Goal: Communication & Community: Answer question/provide support

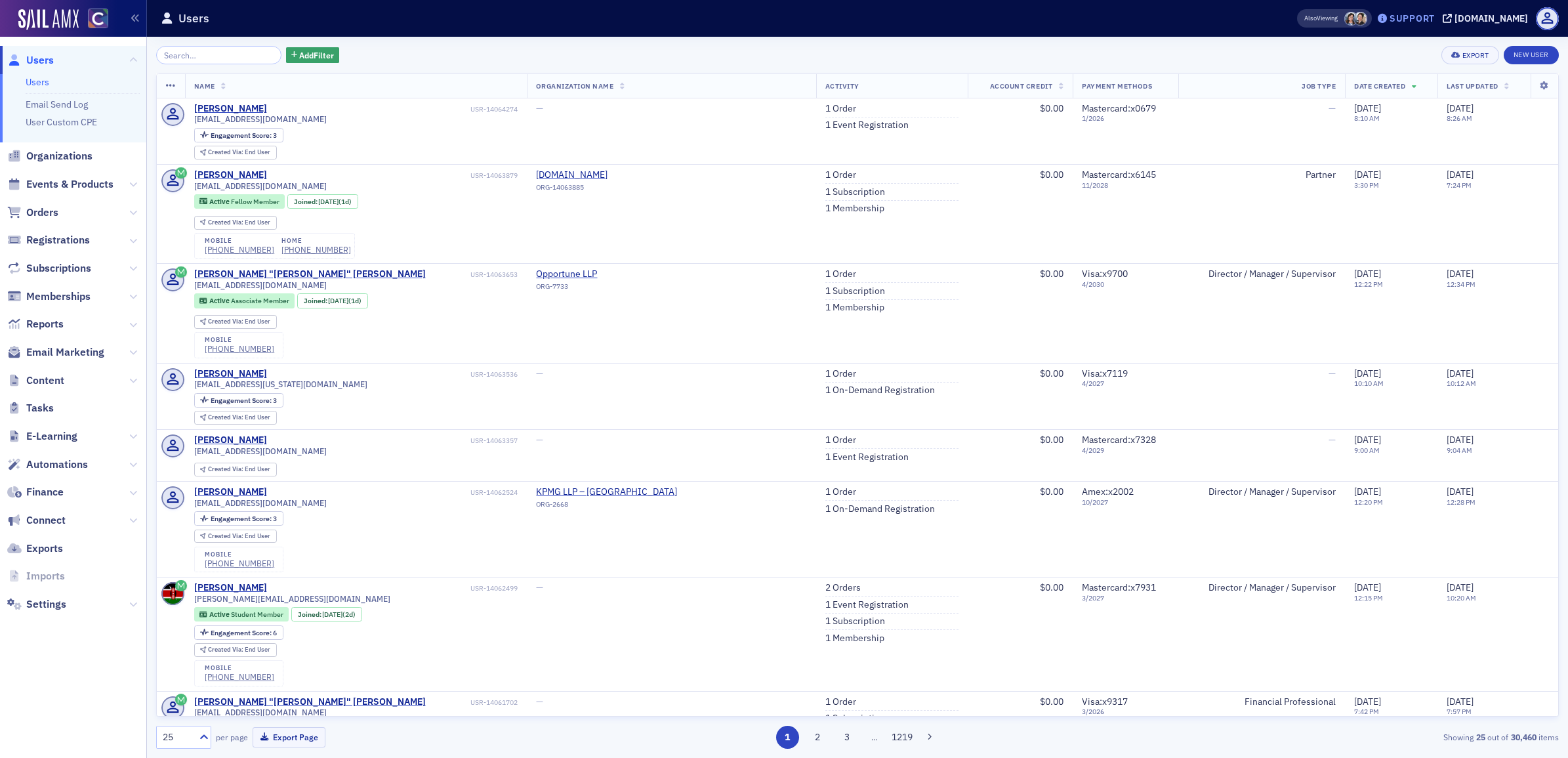
click at [1414, 9] on div "Support" at bounding box center [1406, 18] width 61 height 18
click at [1432, 87] on span "Live Chat" at bounding box center [1431, 83] width 70 height 11
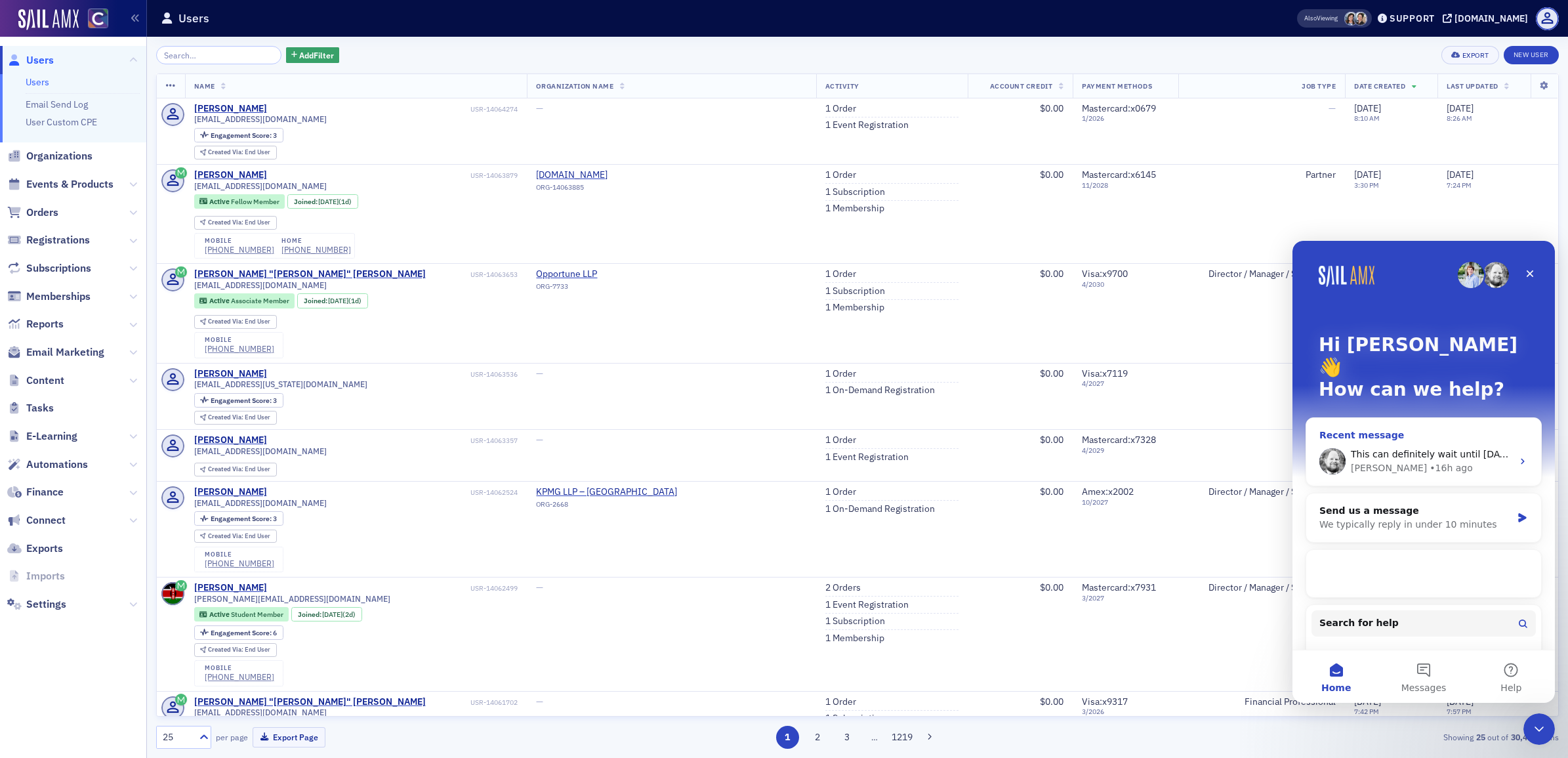
click at [1453, 449] on span "This can definitely wait until [DATE] or [DATE]." at bounding box center [1458, 454] width 213 height 11
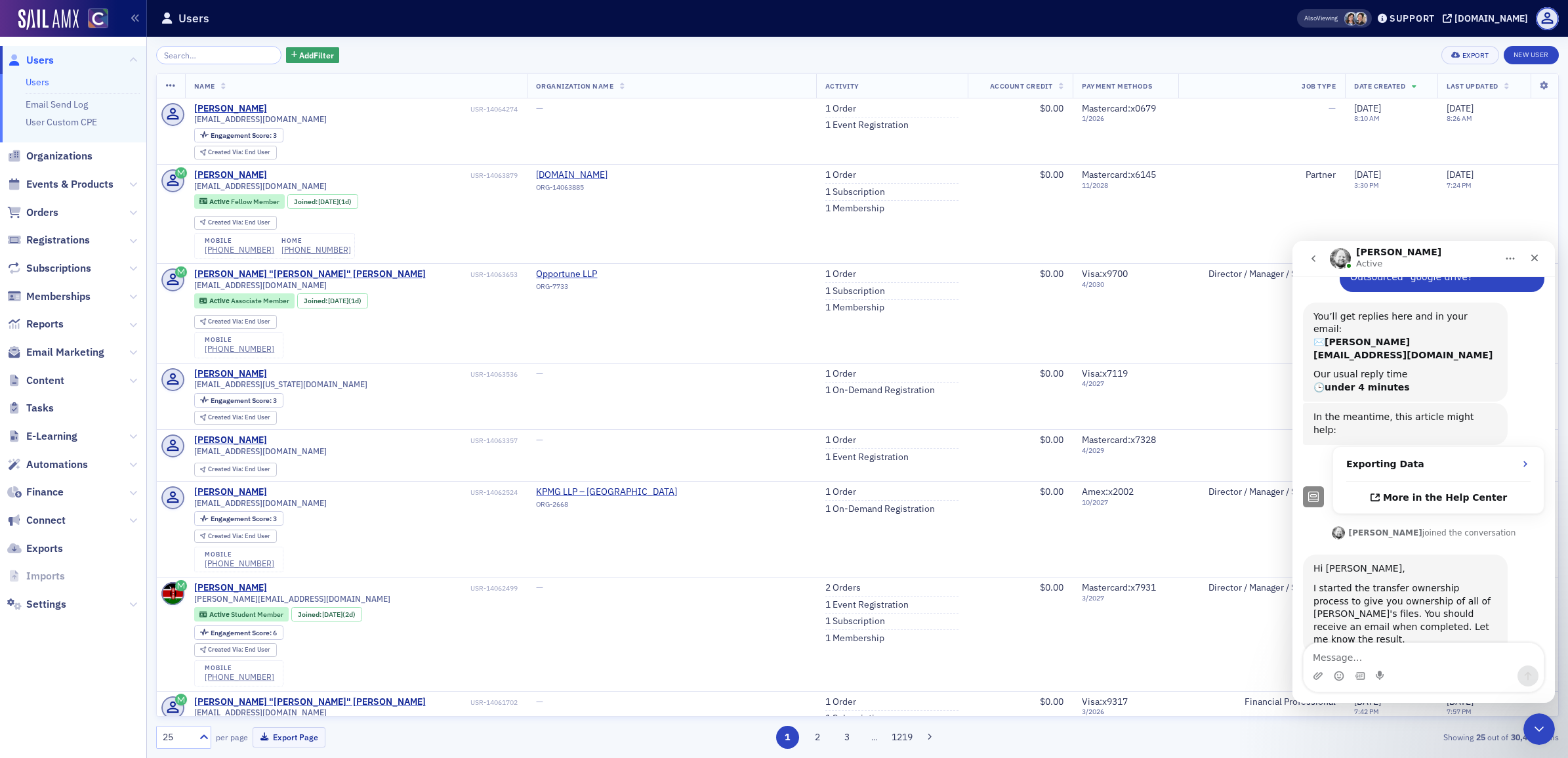
scroll to position [253, 0]
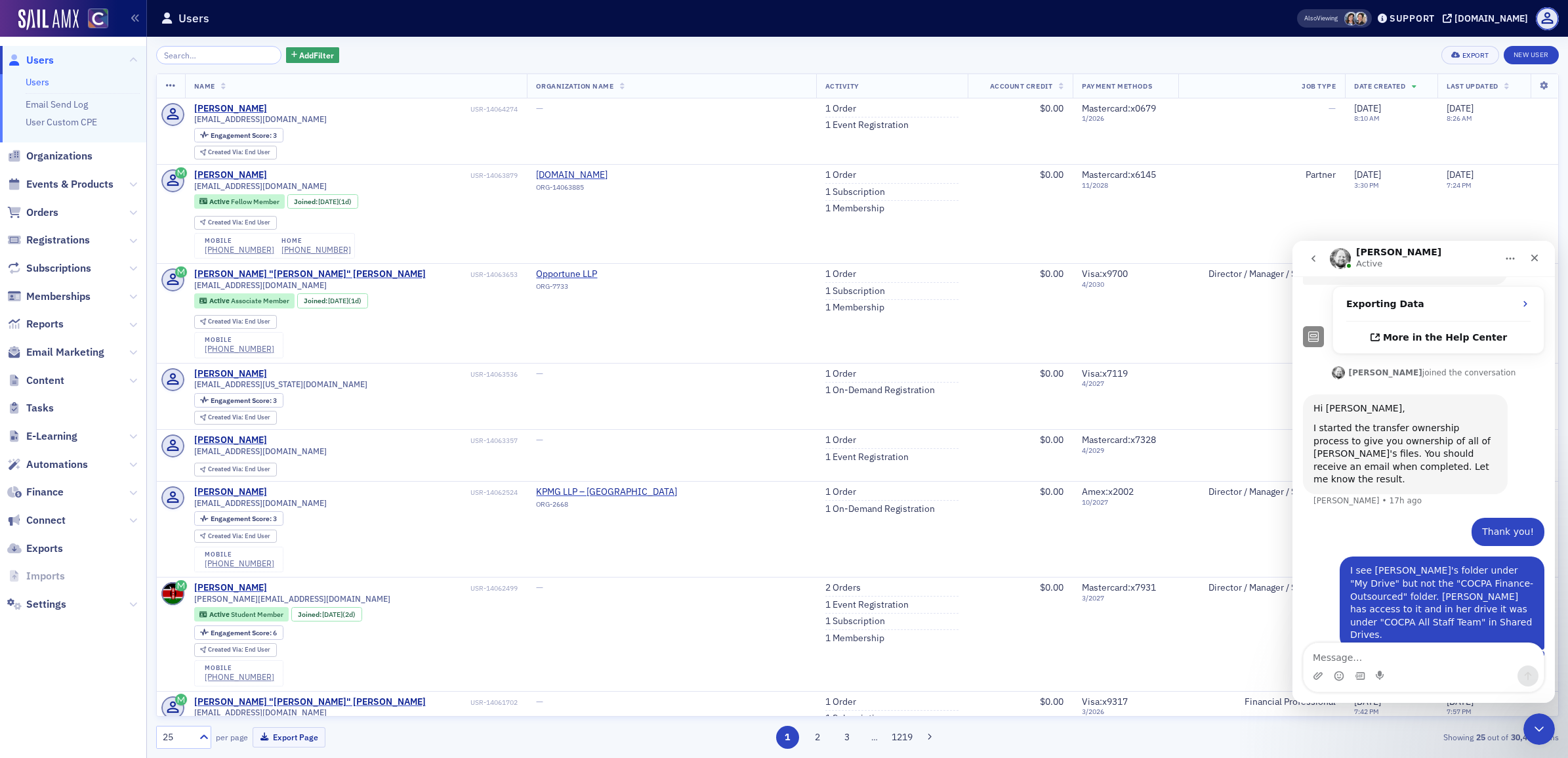
click at [1314, 260] on icon "go back" at bounding box center [1314, 258] width 4 height 7
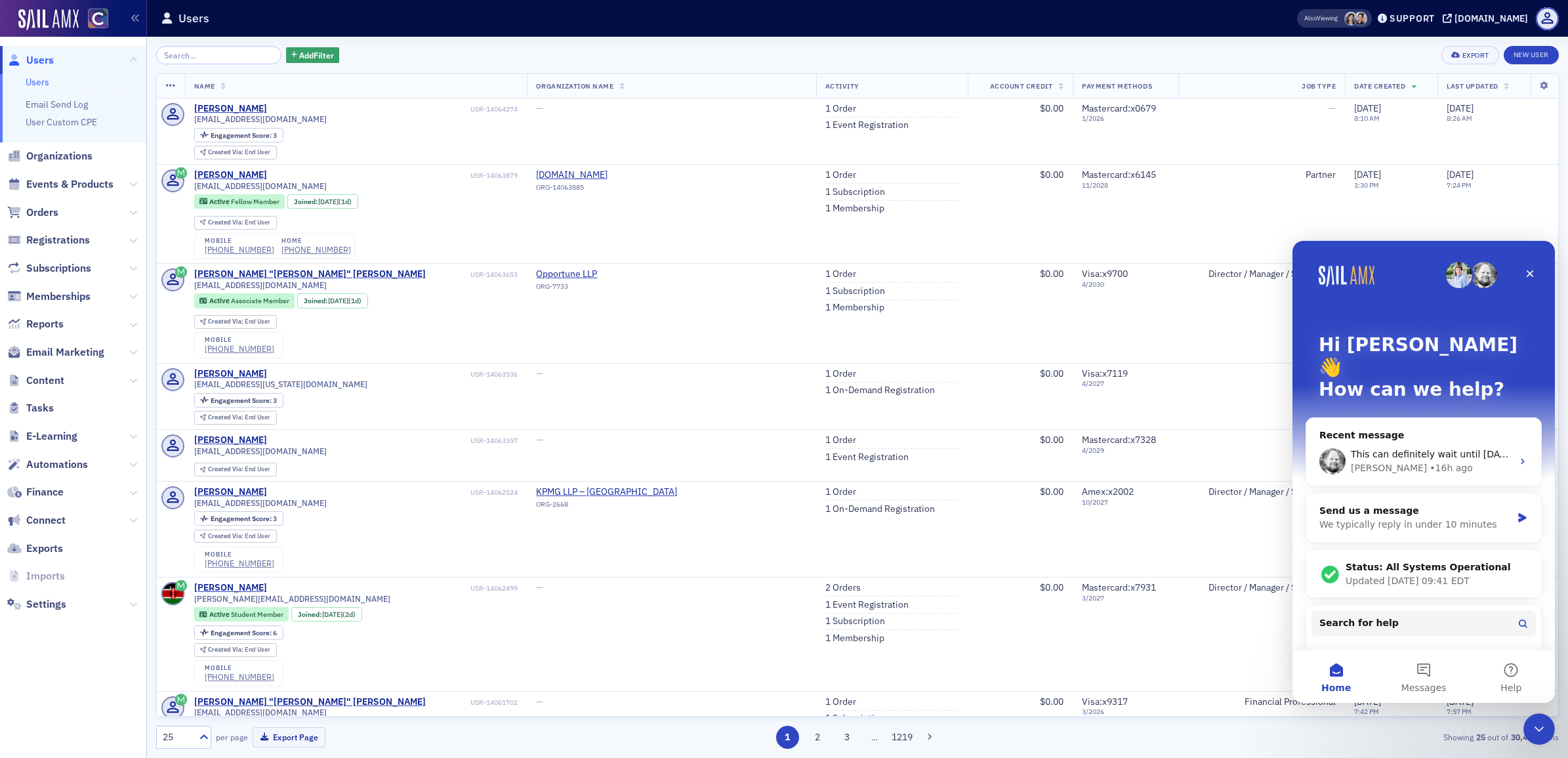
scroll to position [0, 0]
click at [1430, 461] on div "• 16h ago" at bounding box center [1451, 468] width 43 height 14
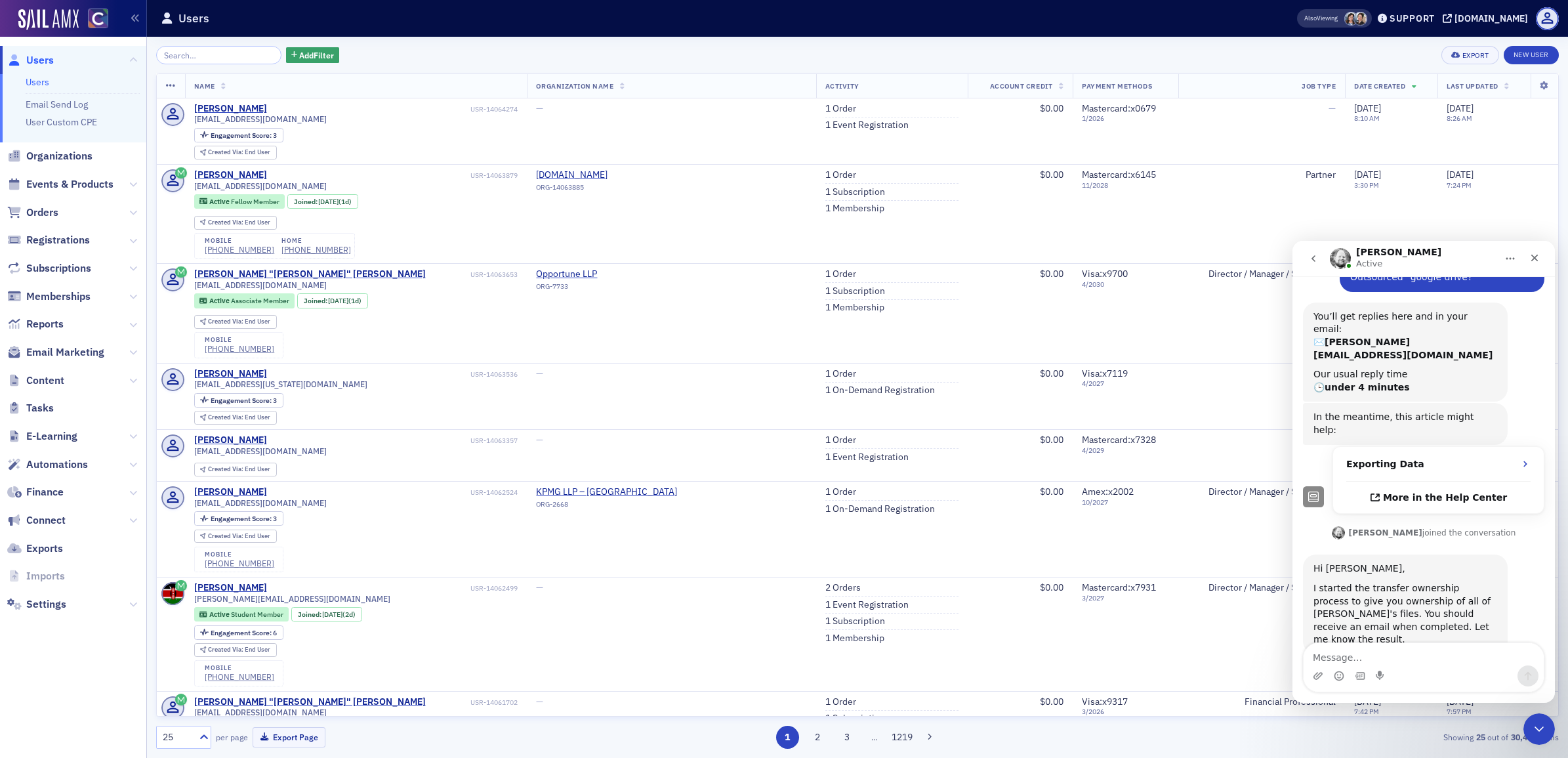
scroll to position [253, 0]
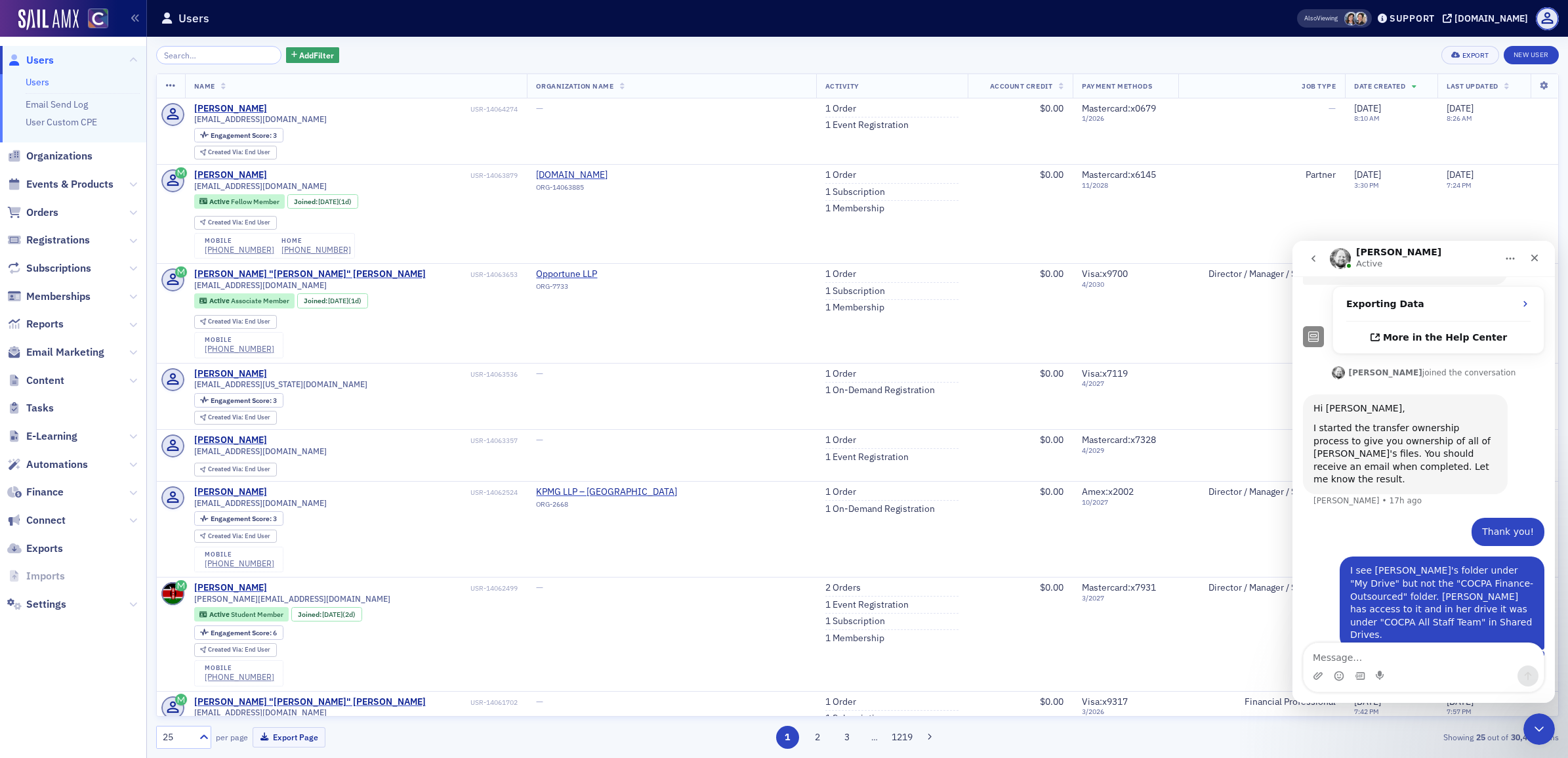
click at [1513, 260] on icon "Home" at bounding box center [1510, 258] width 11 height 11
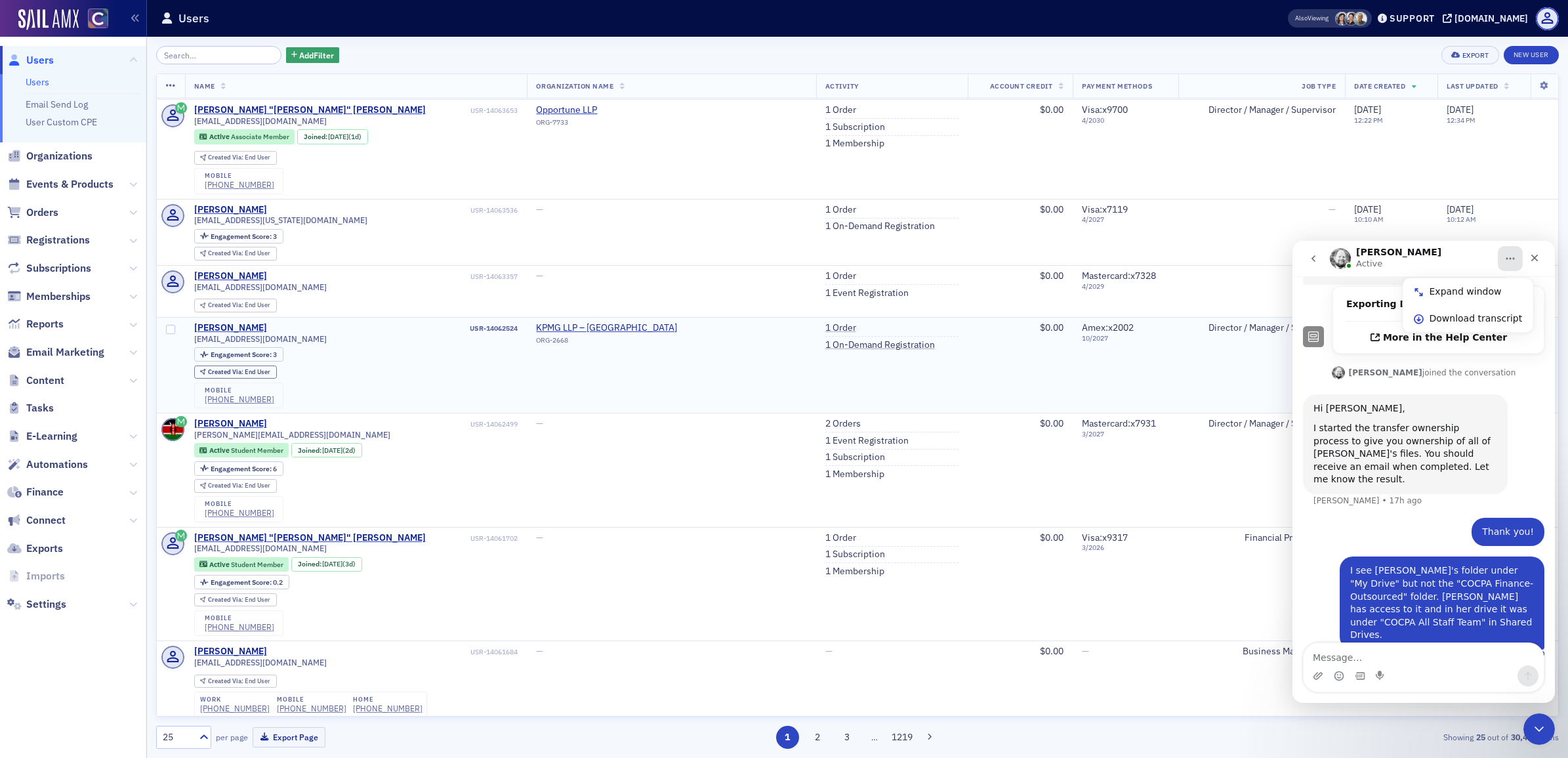
scroll to position [0, 0]
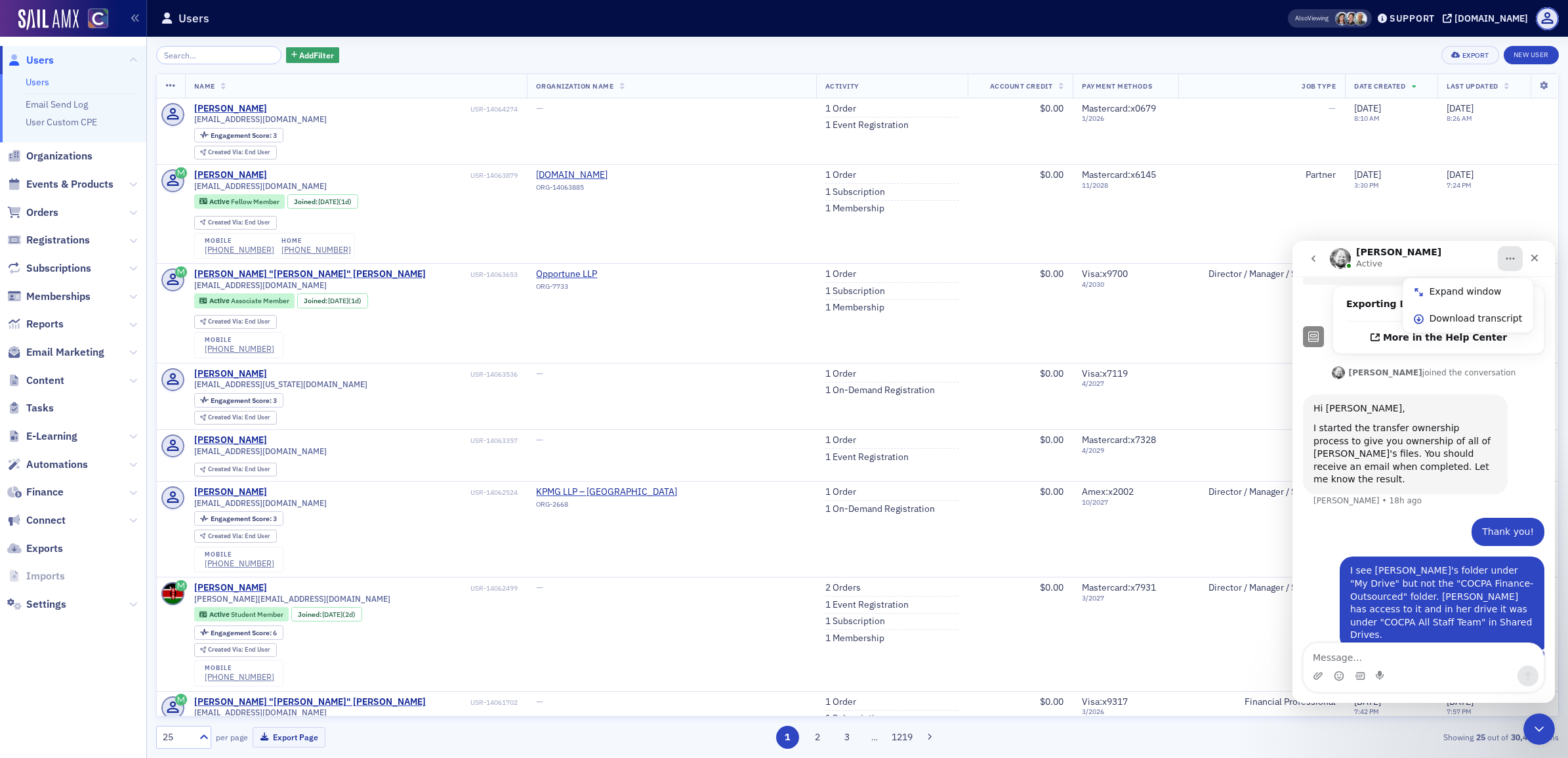
click at [1318, 261] on icon "go back" at bounding box center [1314, 258] width 11 height 11
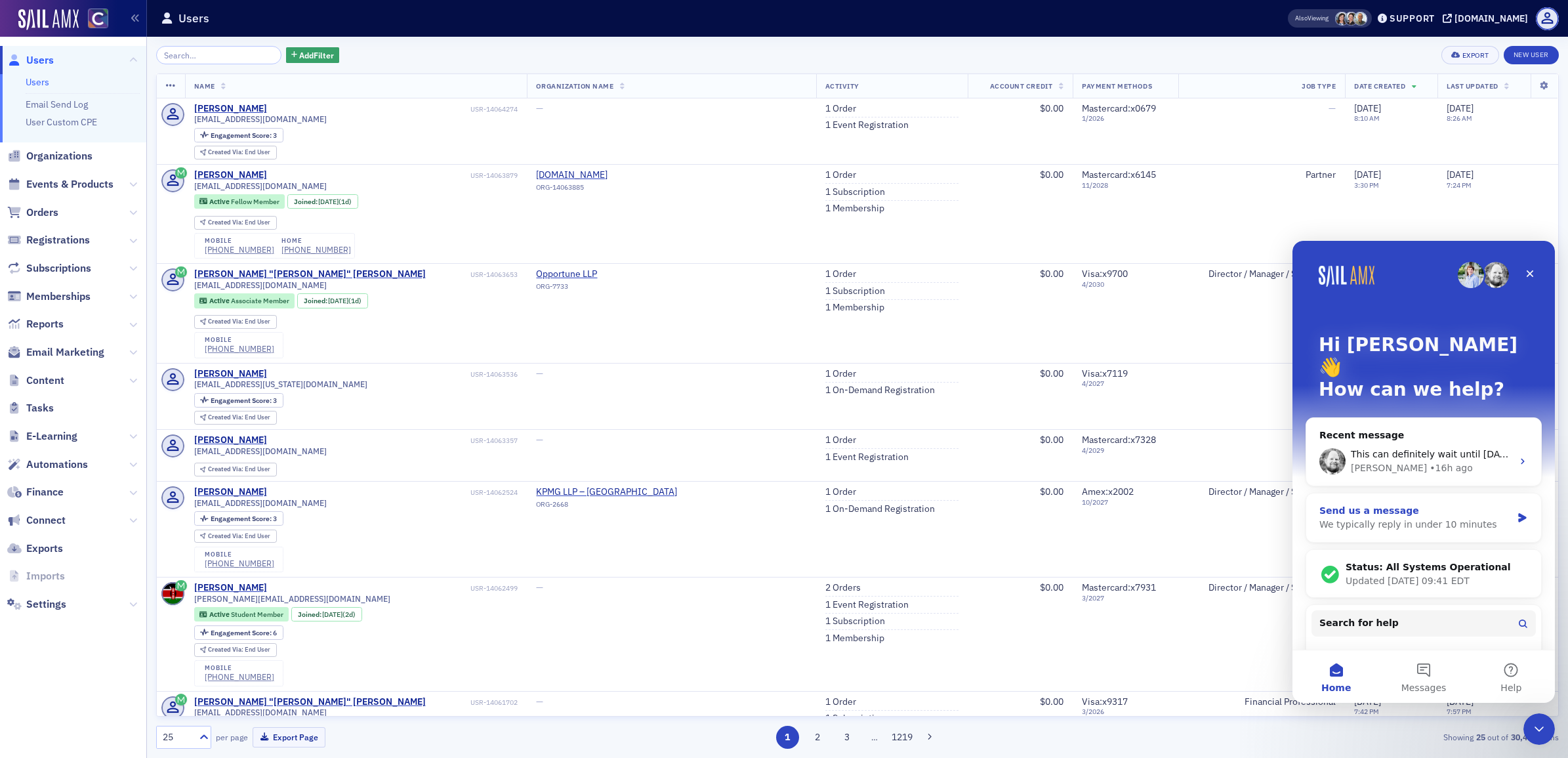
click at [1473, 518] on div "We typically reply in under 10 minutes" at bounding box center [1415, 524] width 192 height 14
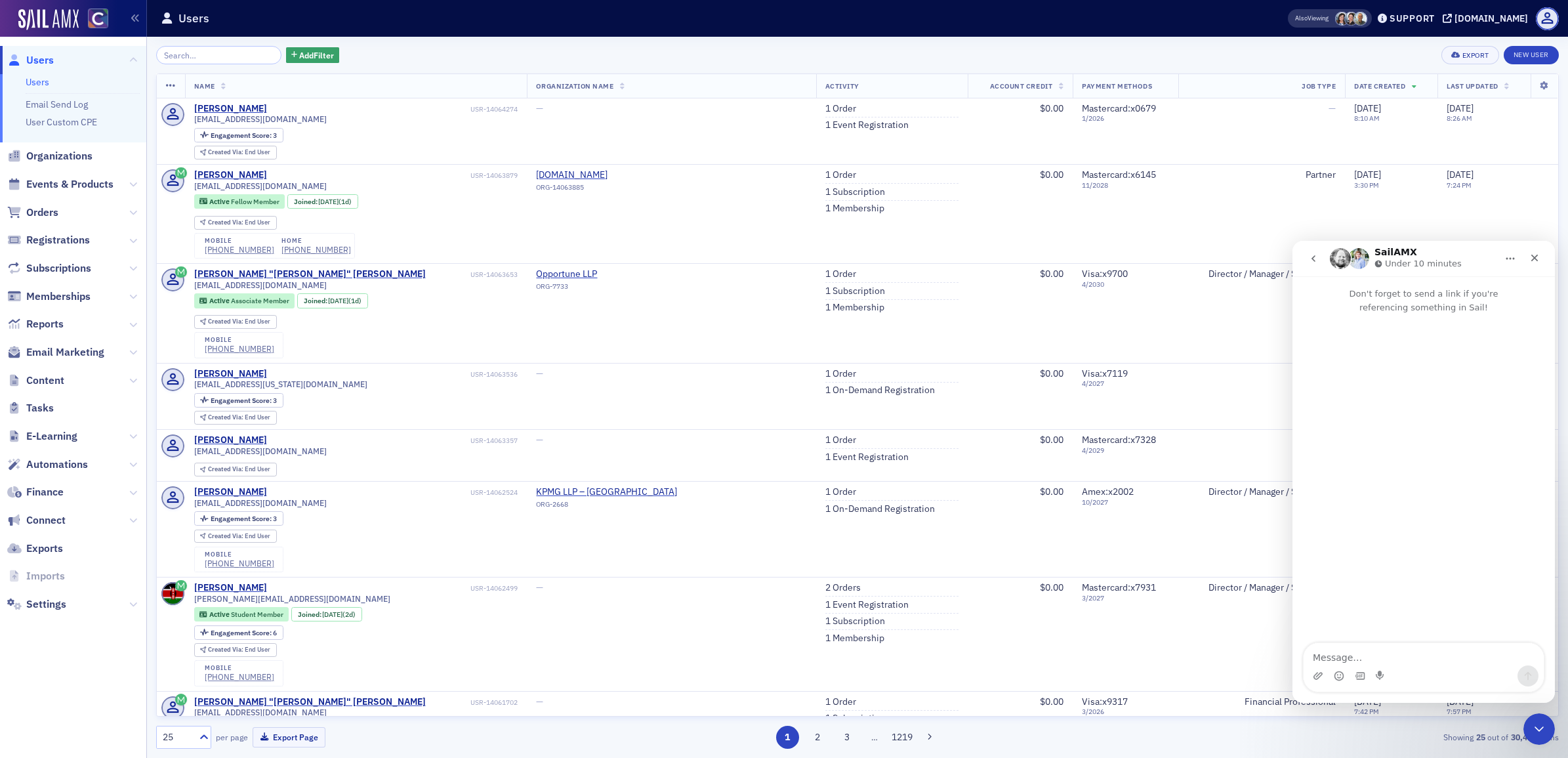
click at [1365, 657] on textarea "Message…" at bounding box center [1424, 653] width 240 height 22
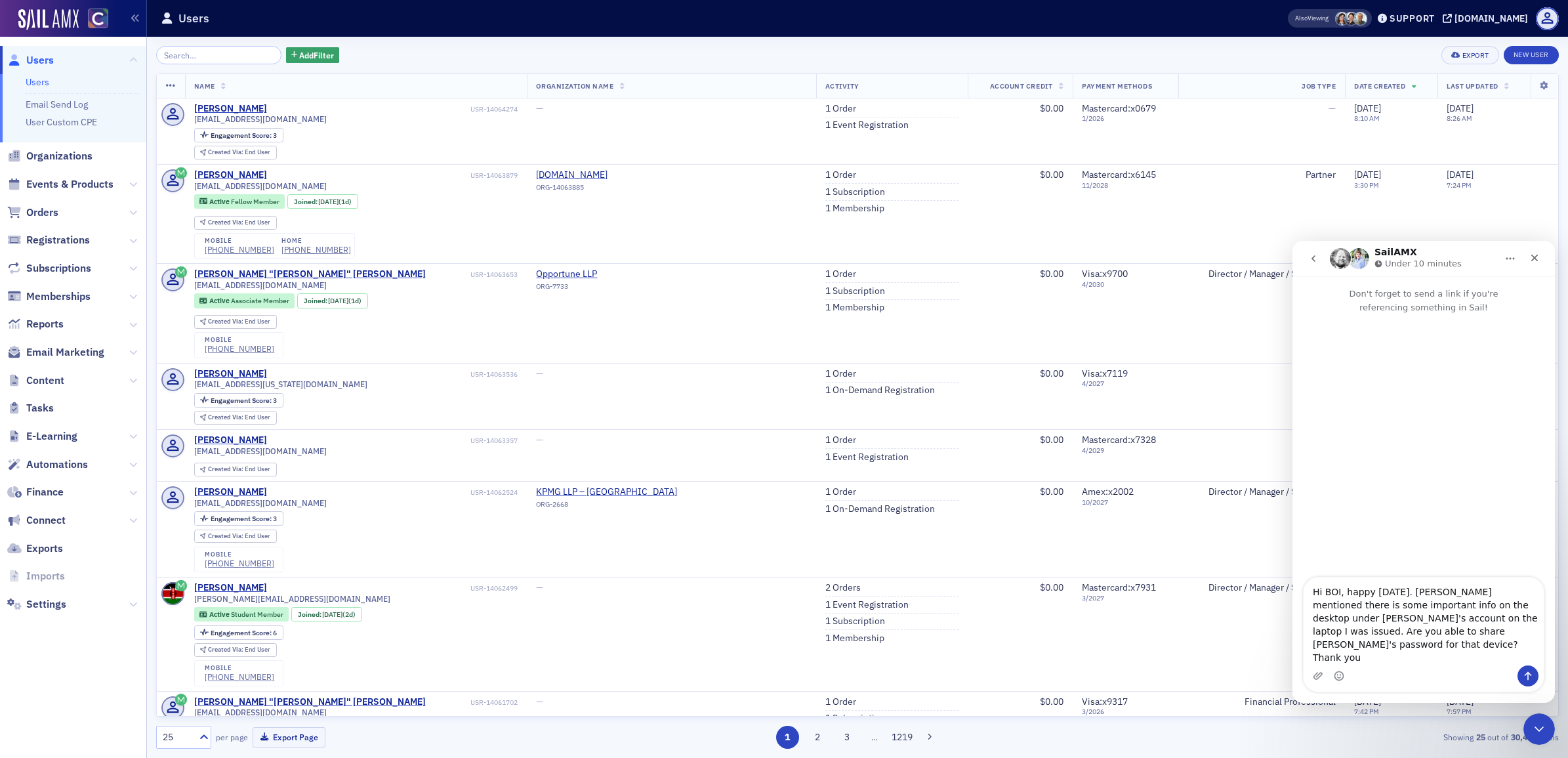
type textarea "Hi BOI, happy [DATE]. [PERSON_NAME] mentioned there is some important info on t…"
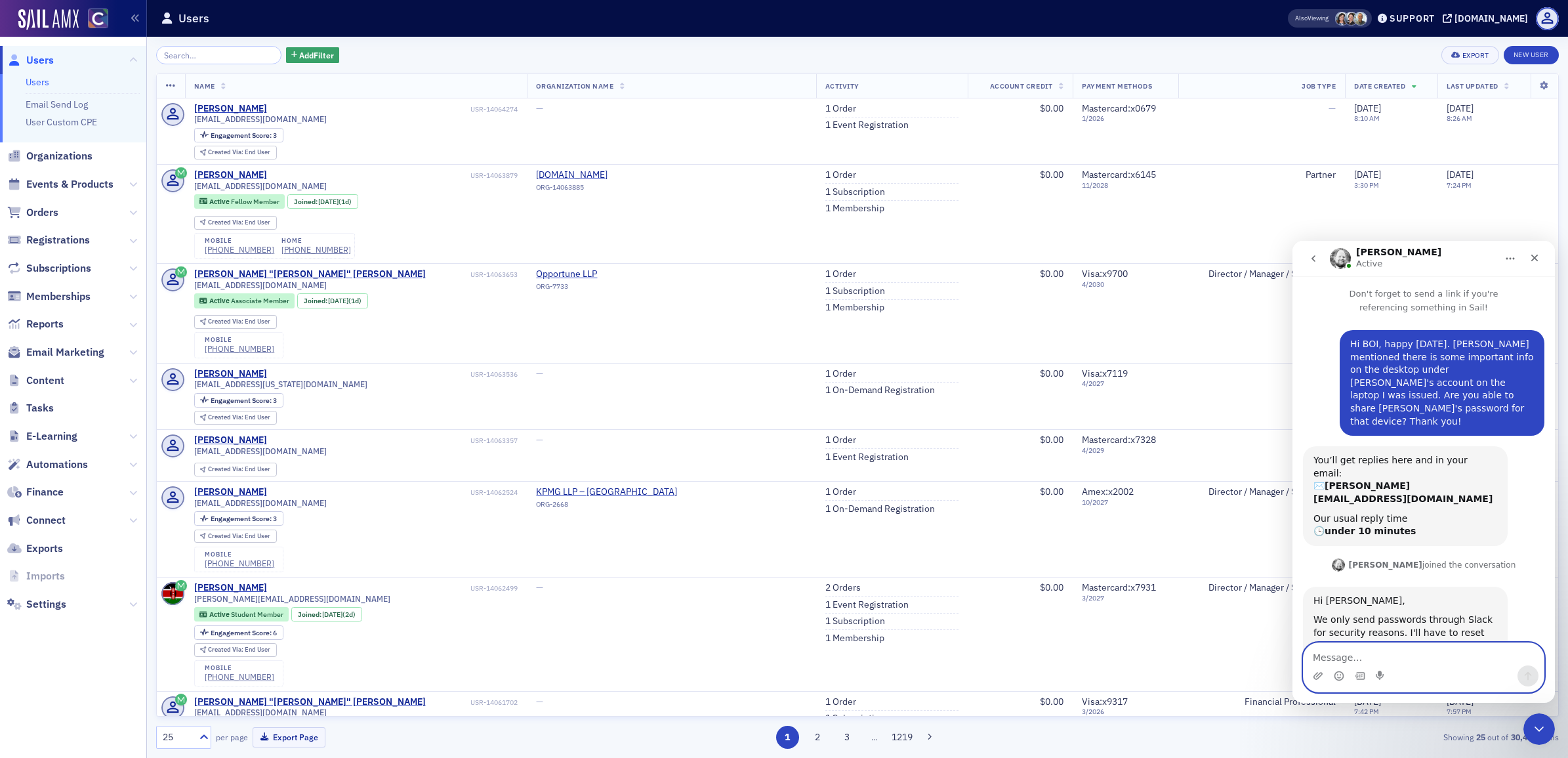
click at [1359, 657] on textarea "Message…" at bounding box center [1424, 653] width 240 height 22
type textarea "That would be great, thank you."
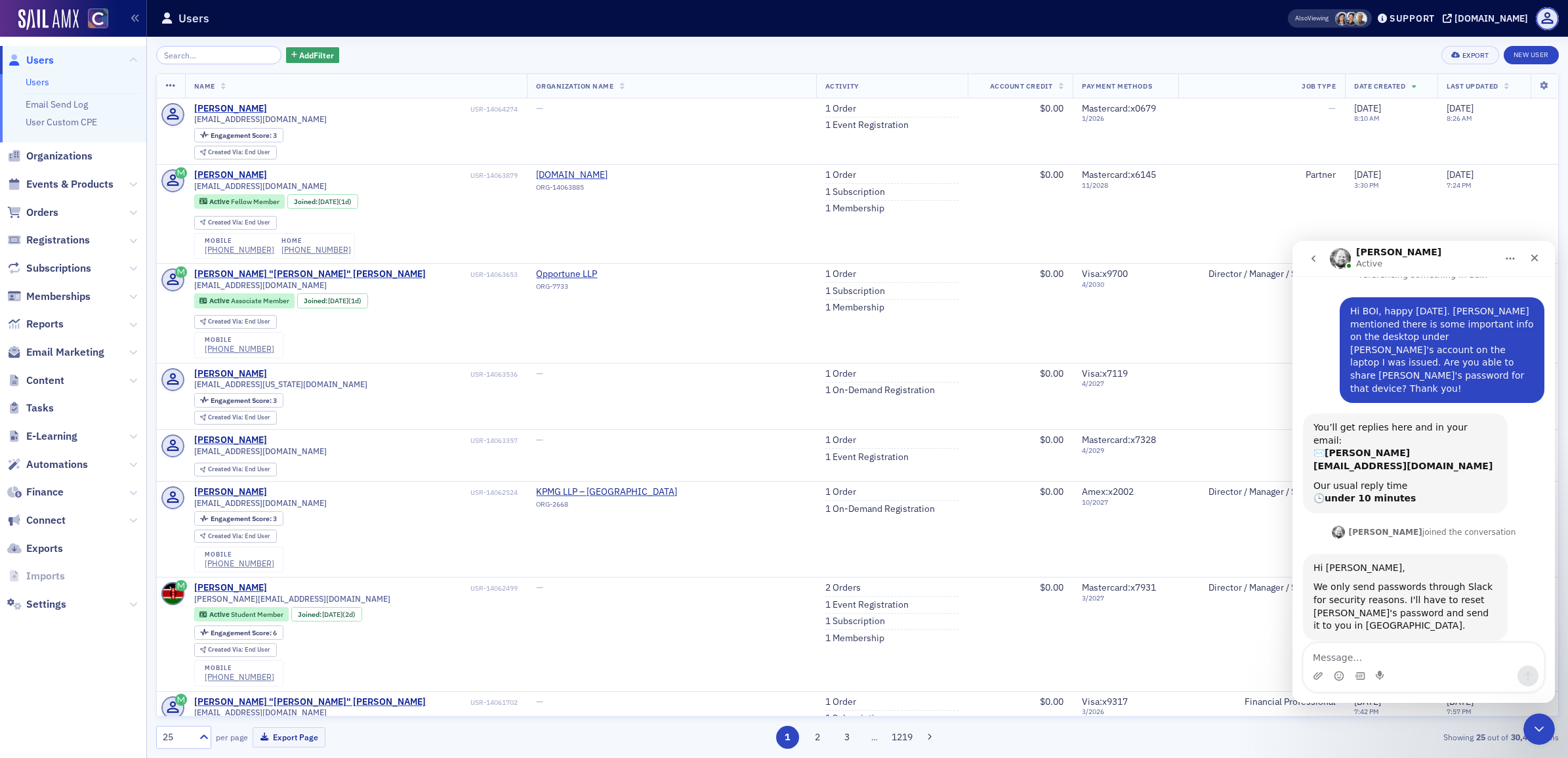
click at [1312, 257] on icon "go back" at bounding box center [1314, 258] width 11 height 11
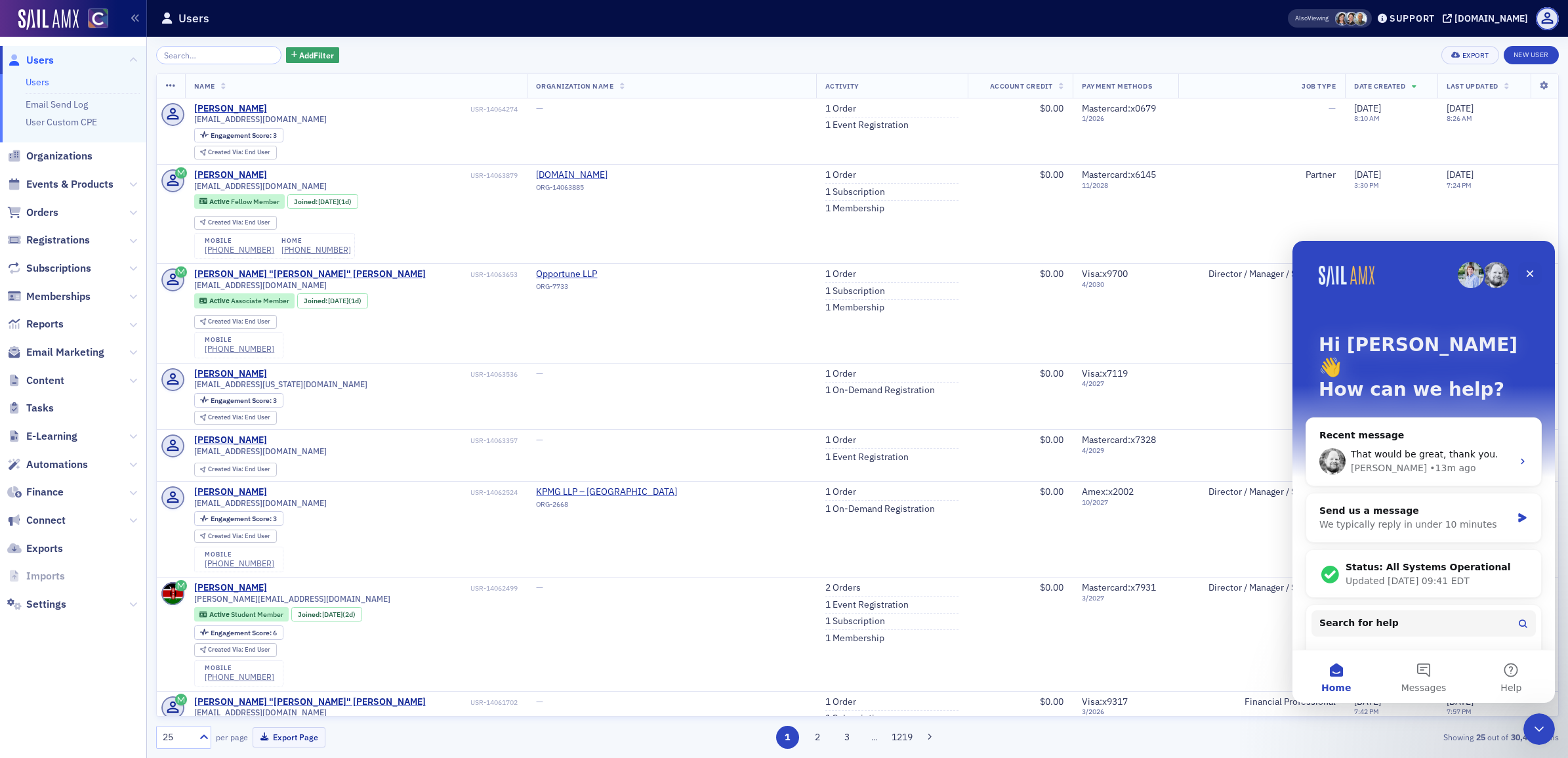
scroll to position [83, 0]
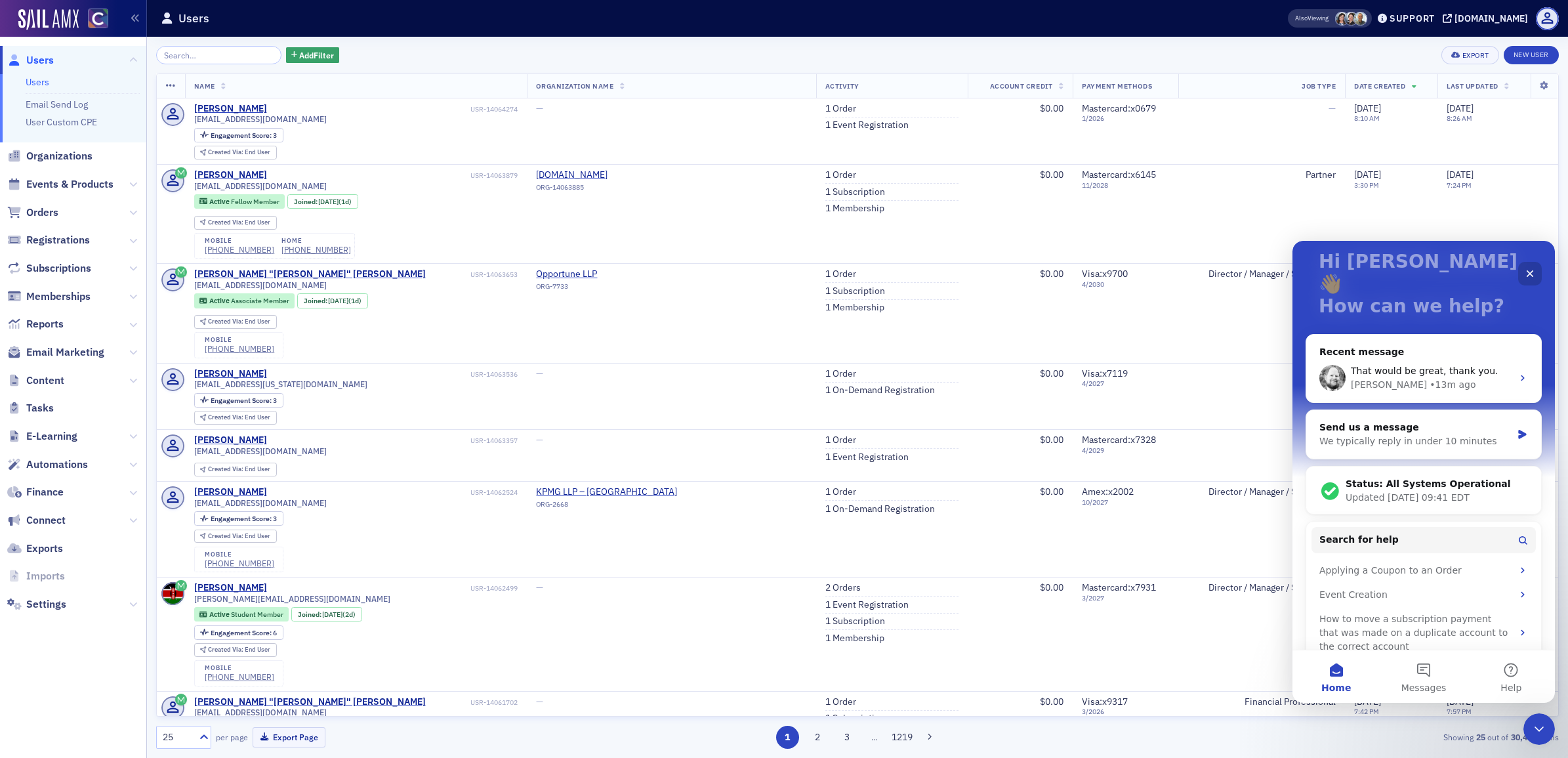
click at [1521, 267] on div "Close" at bounding box center [1530, 273] width 24 height 24
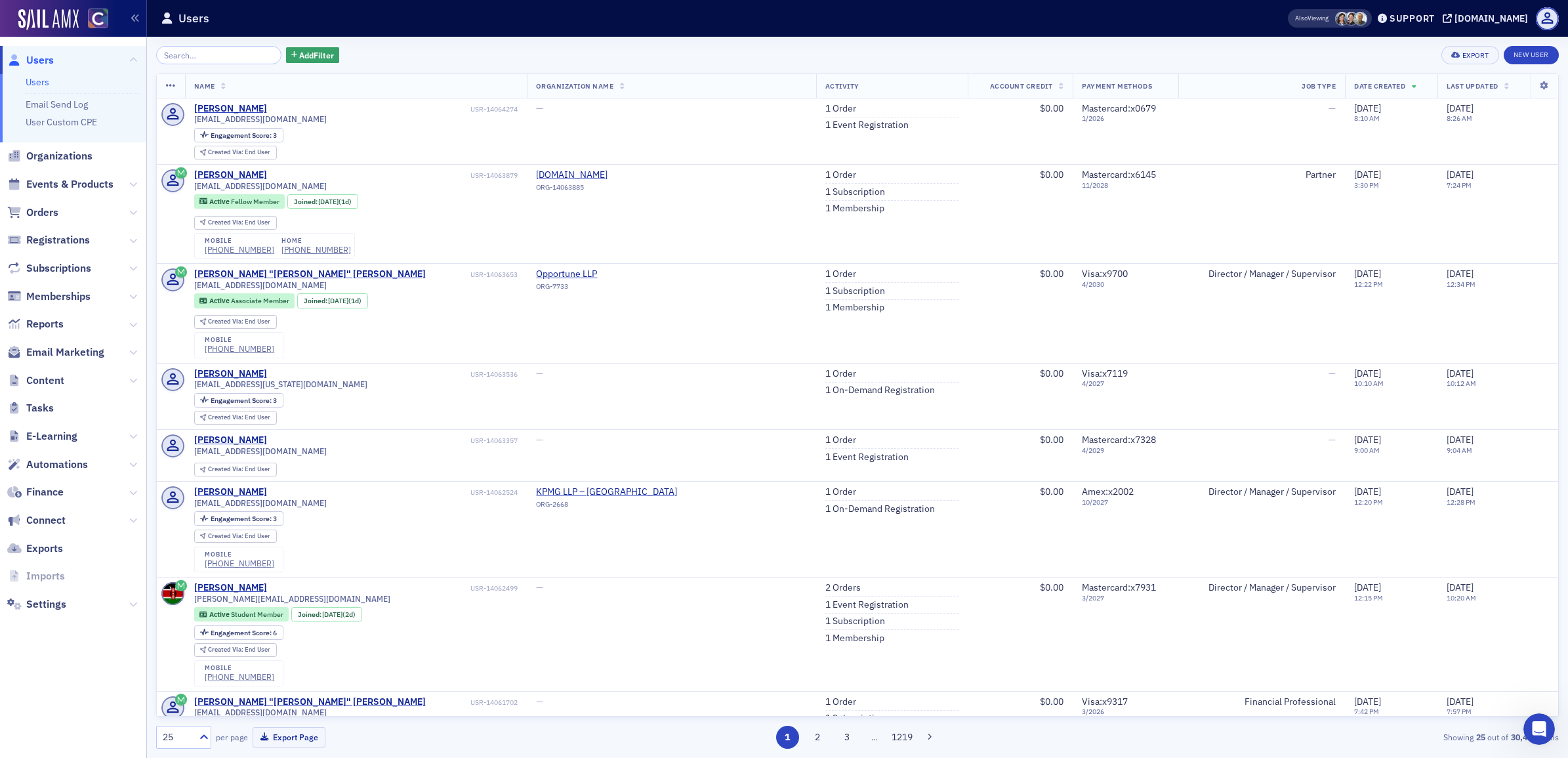
scroll to position [0, 0]
